Goal: Task Accomplishment & Management: Complete application form

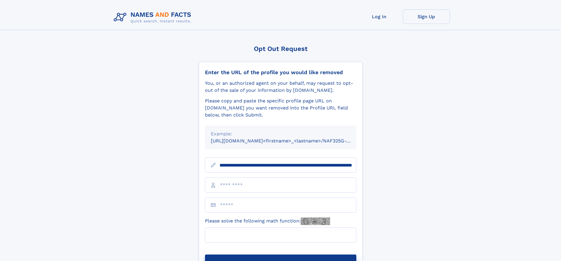
scroll to position [0, 74]
type input "**********"
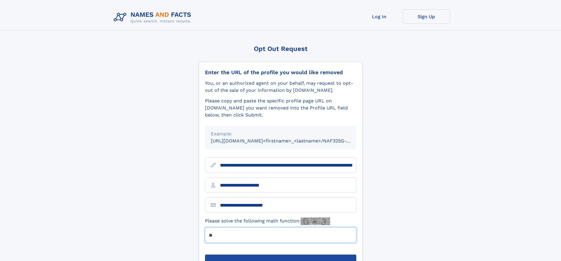
type input "**"
click at [280, 255] on button "Submit Opt Out Request" at bounding box center [280, 264] width 151 height 19
